Goal: Transaction & Acquisition: Purchase product/service

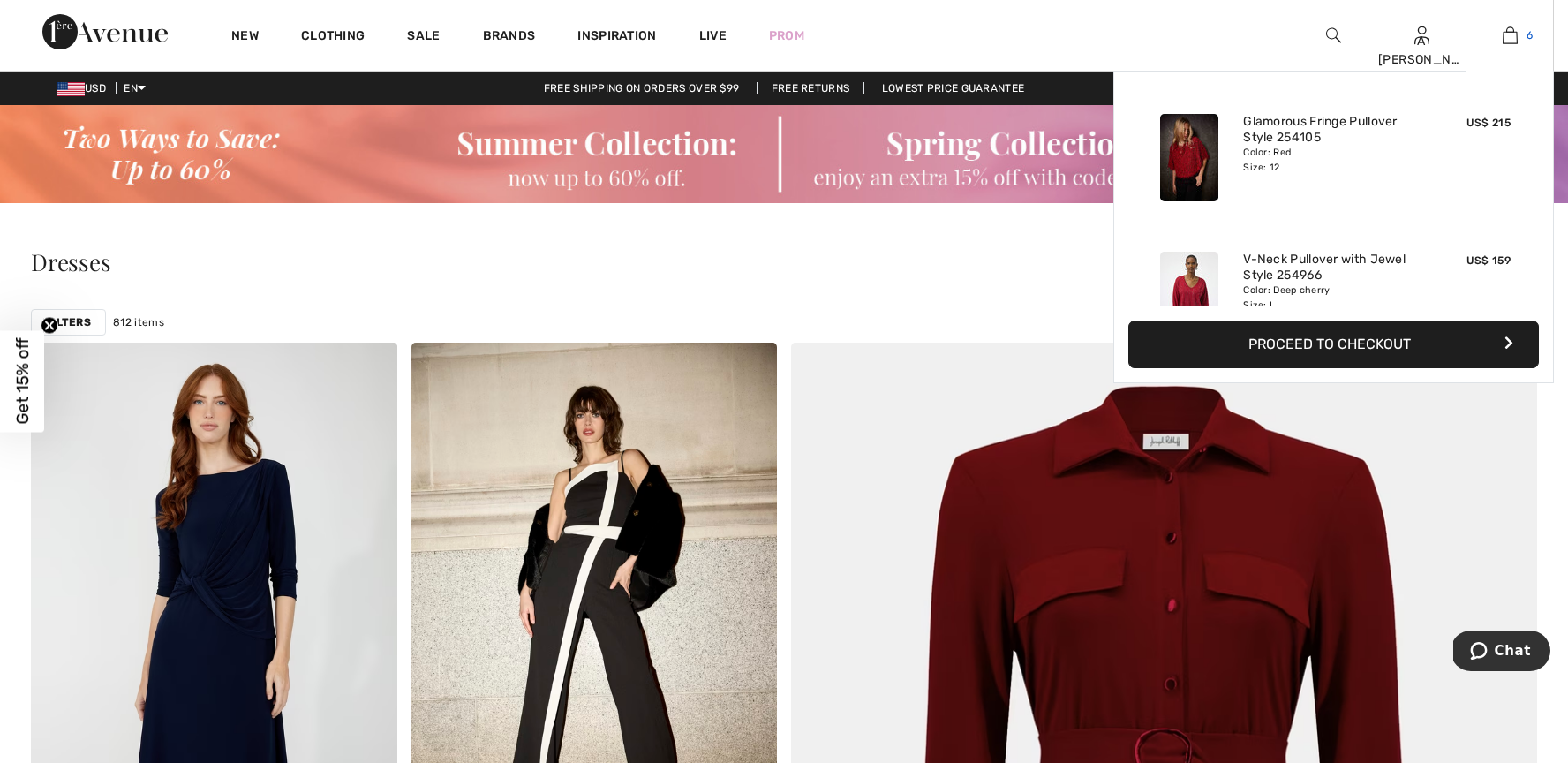
click at [1511, 36] on img at bounding box center [1510, 35] width 15 height 22
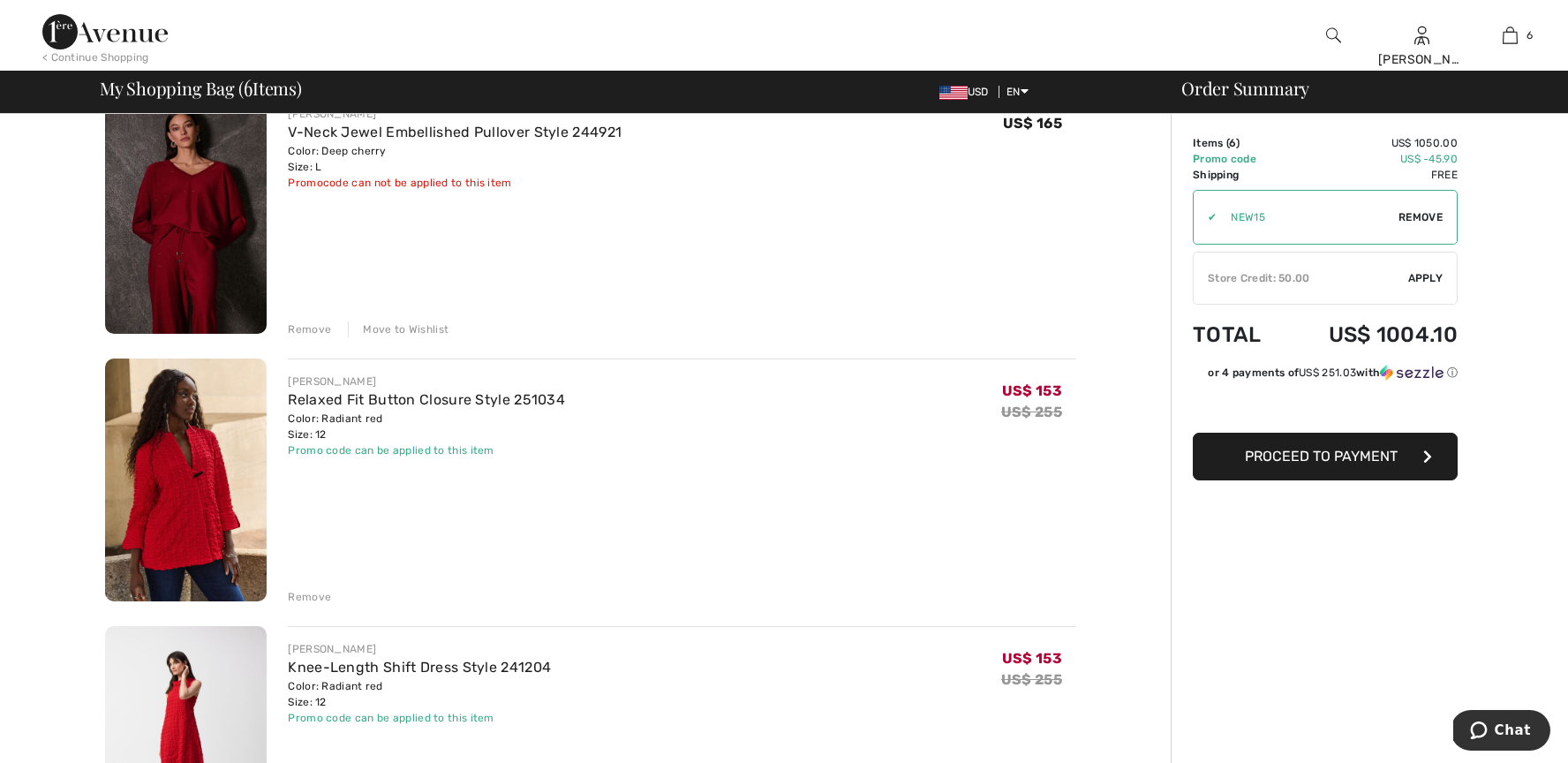
scroll to position [974, 0]
